Goal: Task Accomplishment & Management: Complete application form

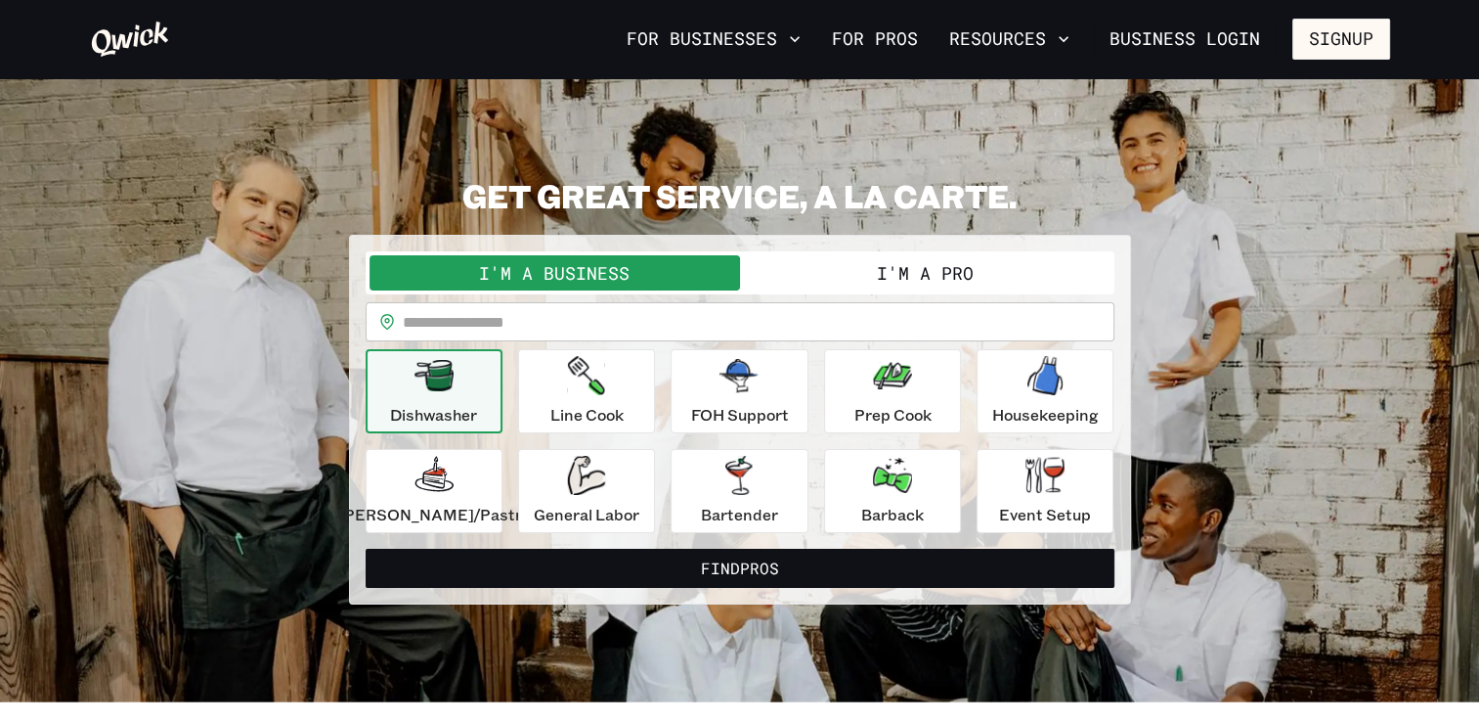
click at [812, 290] on button "I'm a Pro" at bounding box center [925, 272] width 371 height 35
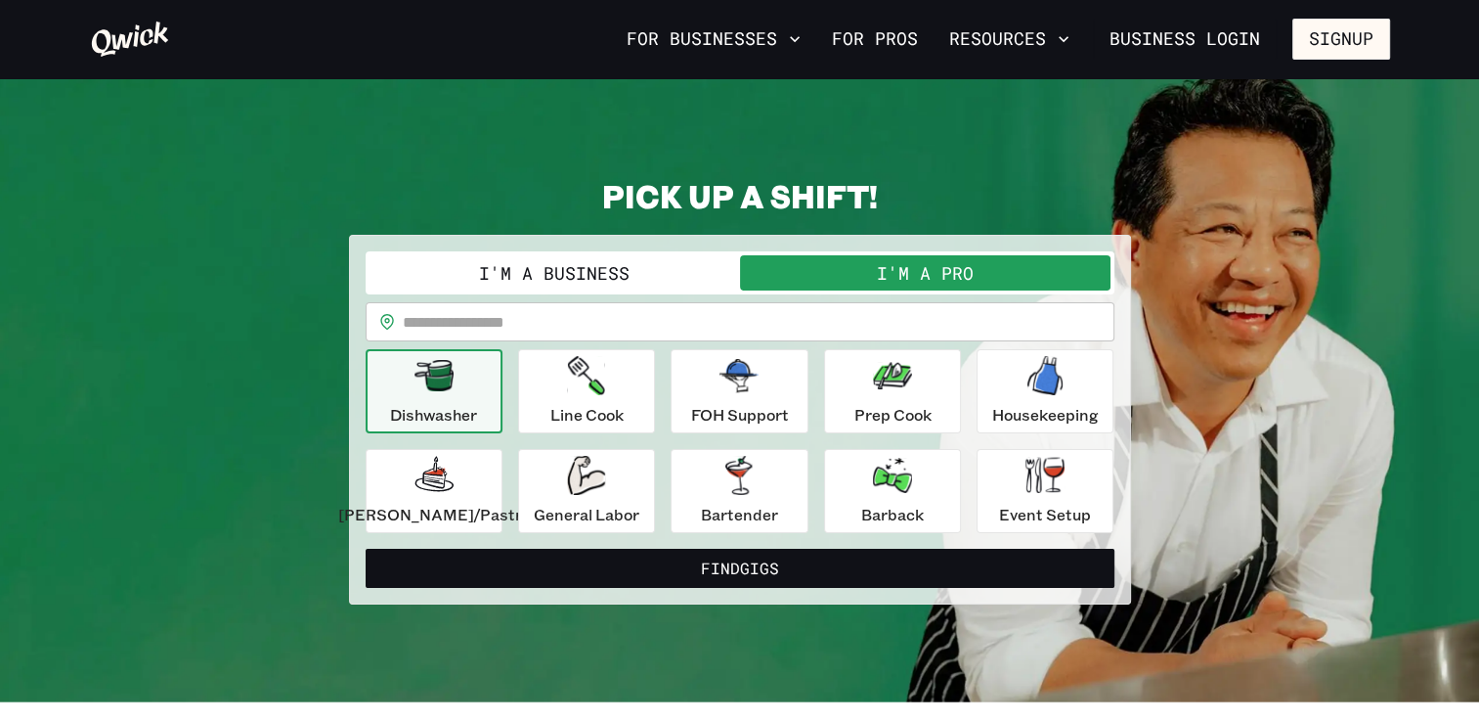
click at [403, 426] on div "Dishwasher" at bounding box center [433, 391] width 87 height 70
click at [407, 426] on div "Dishwasher" at bounding box center [433, 391] width 87 height 70
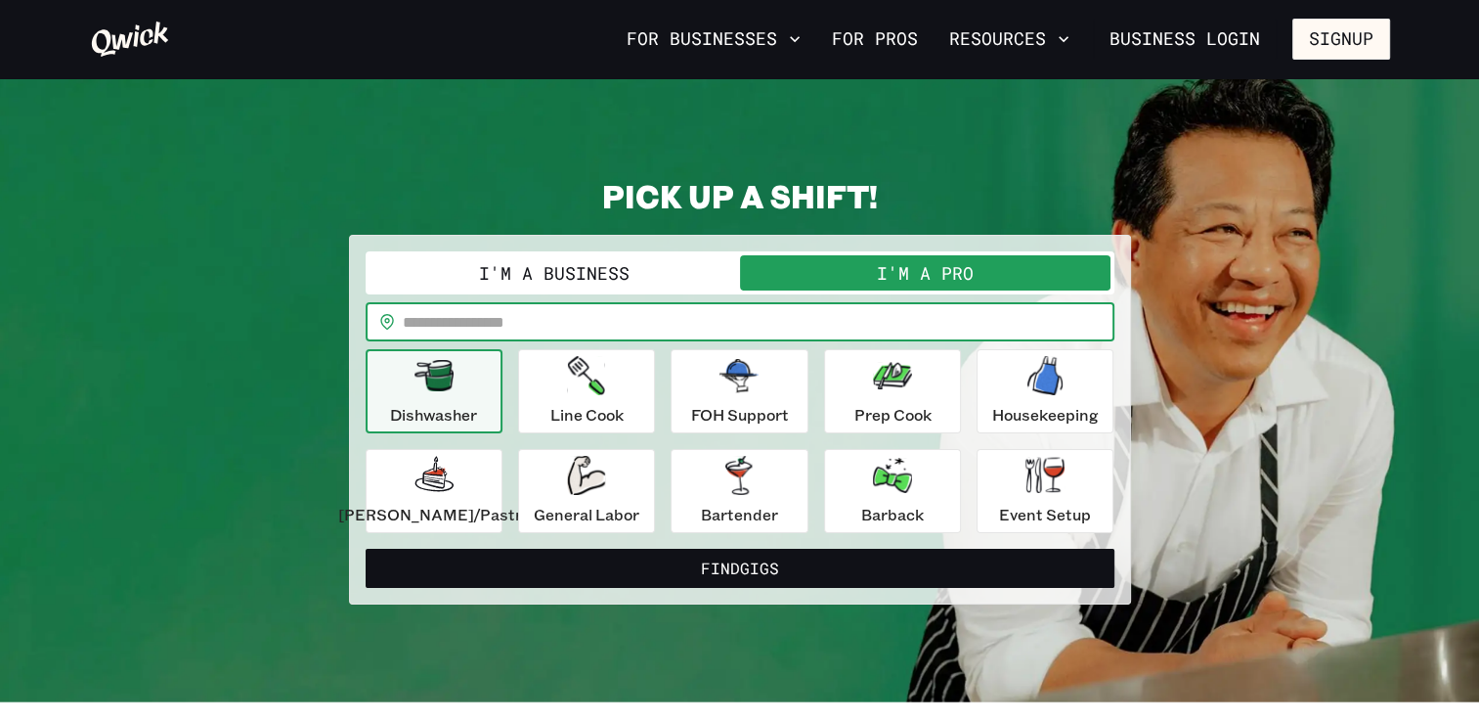
click at [491, 341] on input "text" at bounding box center [759, 321] width 712 height 39
type input "*****"
click at [366, 549] on button "Find Gigs" at bounding box center [740, 568] width 749 height 39
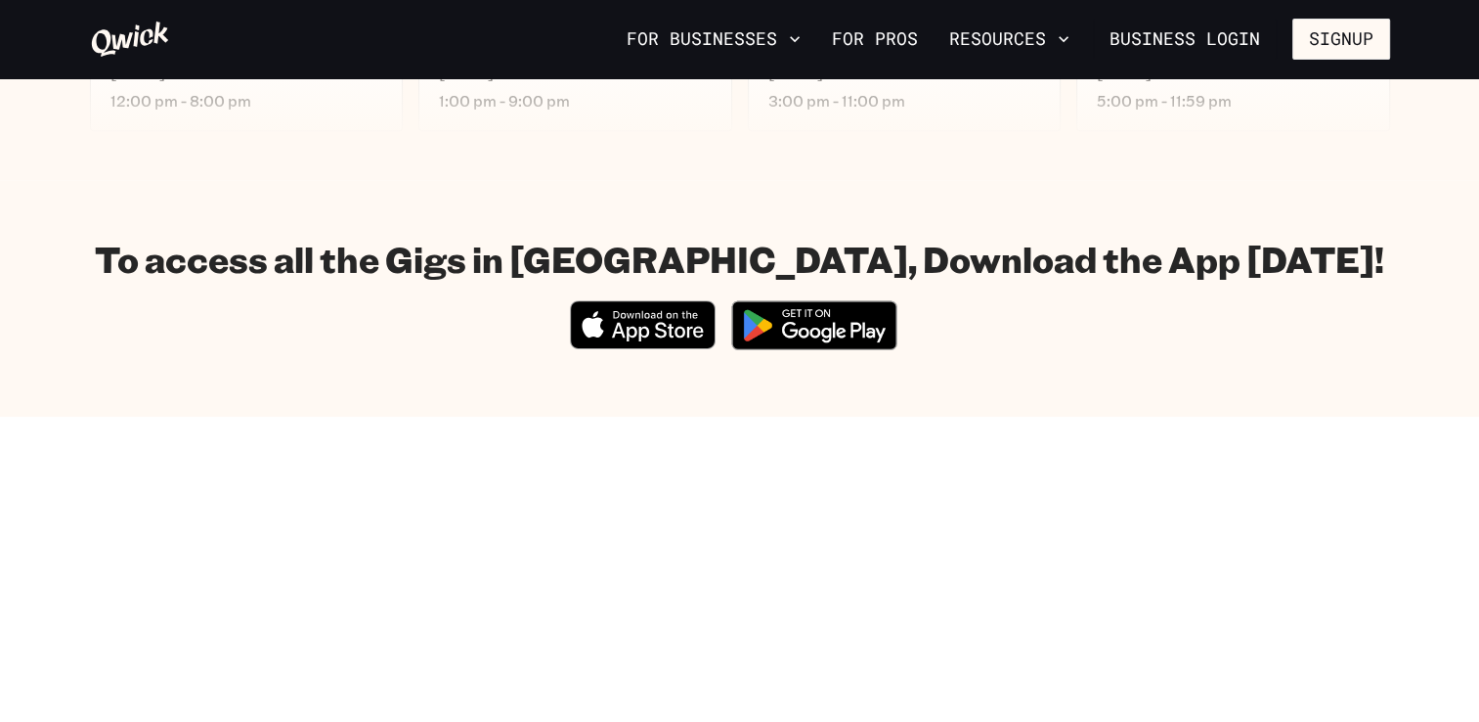
scroll to position [1072, 0]
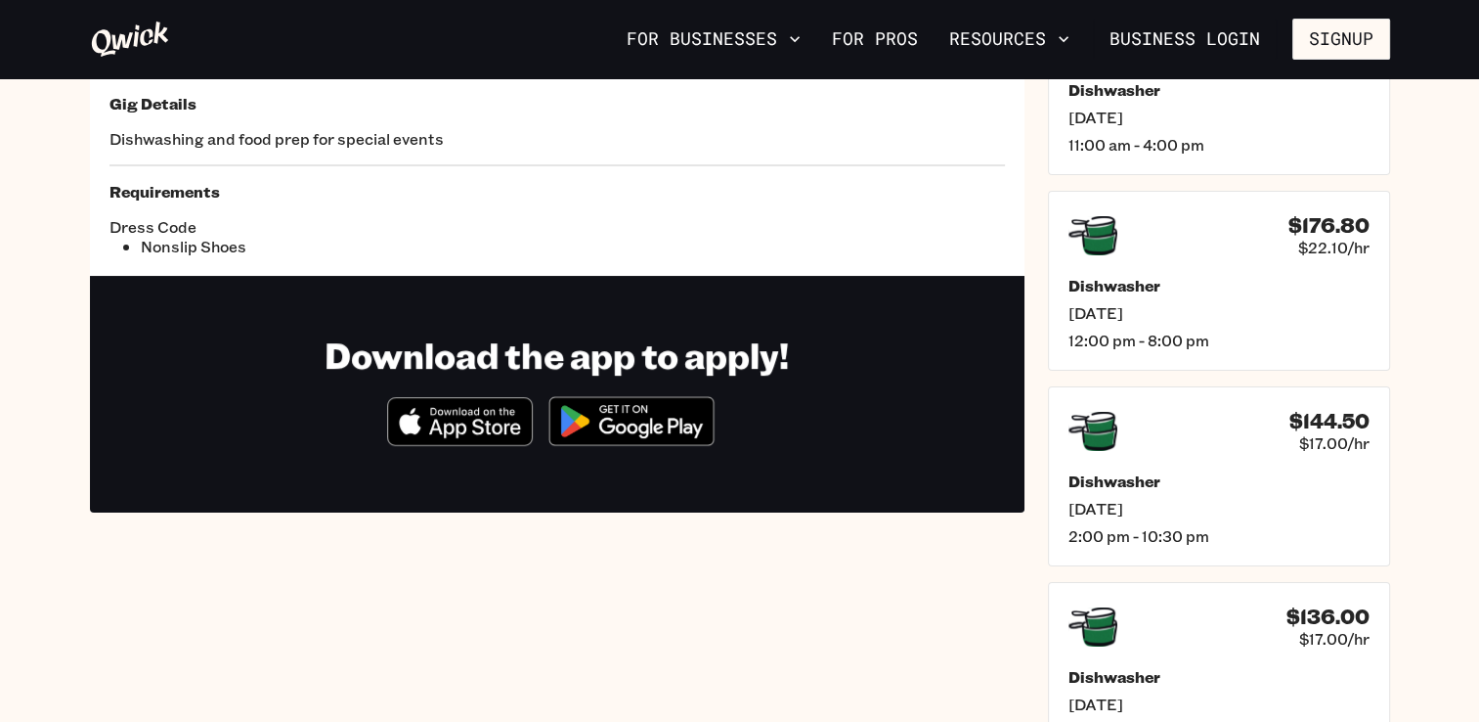
scroll to position [196, 0]
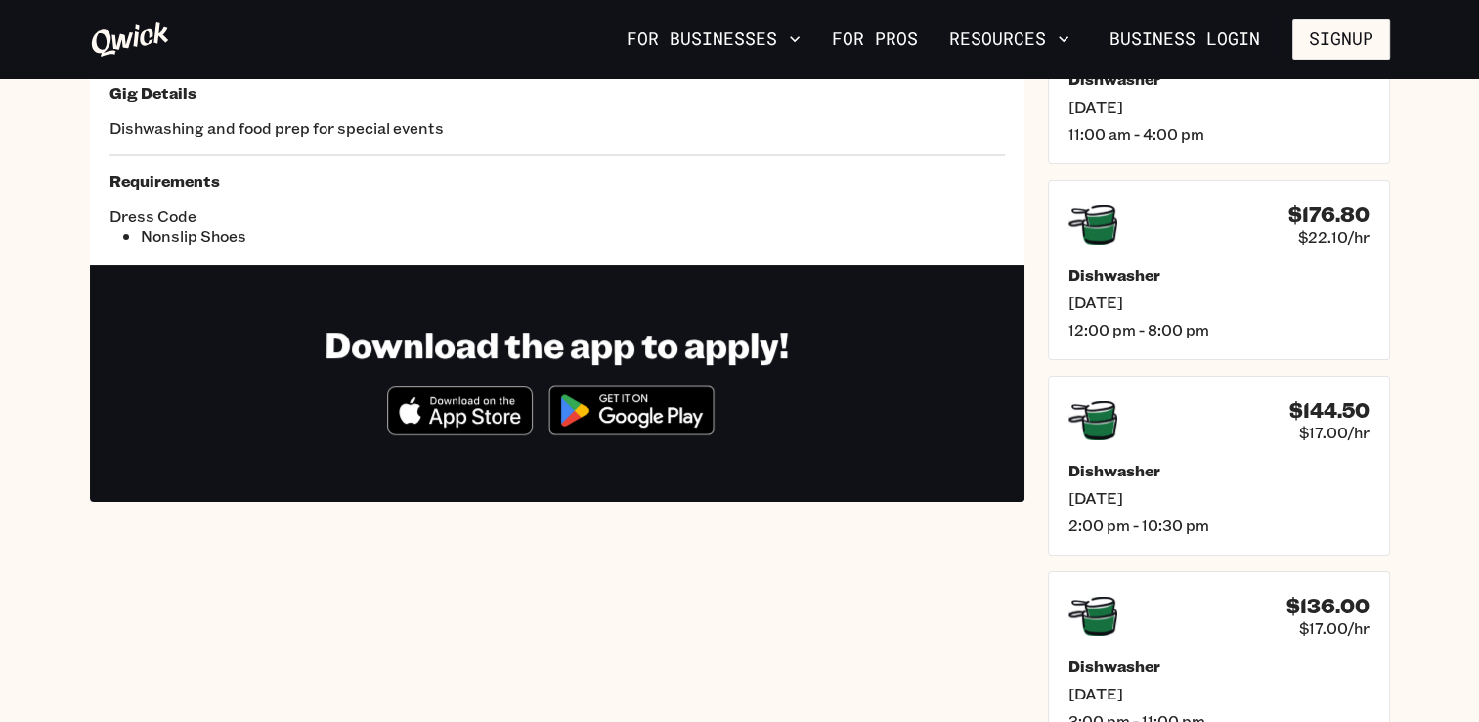
click at [594, 447] on img at bounding box center [632, 409] width 190 height 73
